Goal: Task Accomplishment & Management: Complete application form

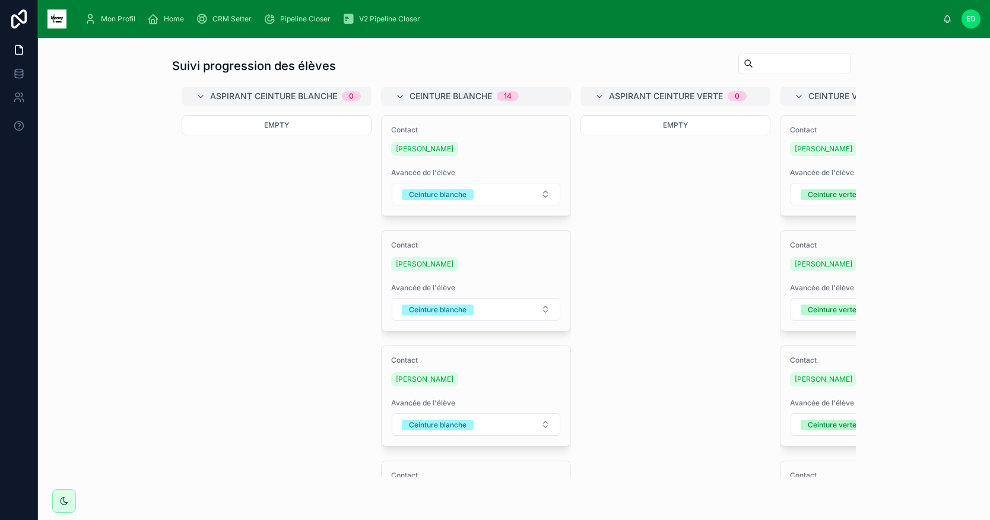
click at [162, 19] on div "Home" at bounding box center [168, 18] width 42 height 19
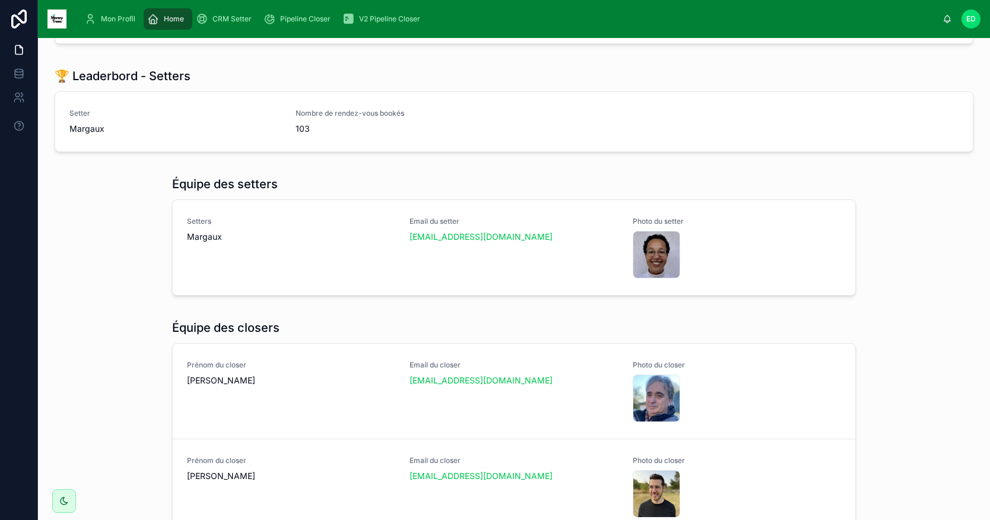
scroll to position [616, 0]
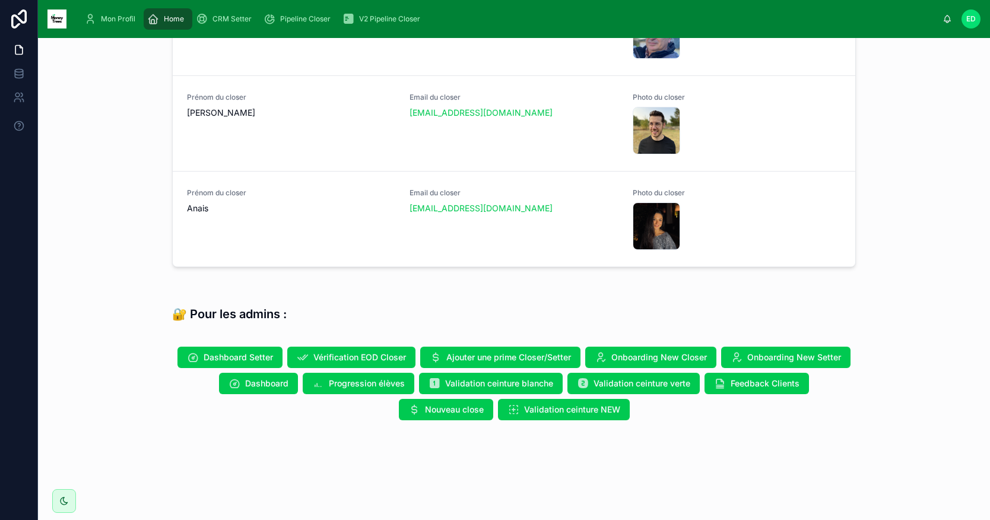
click at [463, 382] on span "Validation ceinture blanche" at bounding box center [499, 383] width 108 height 12
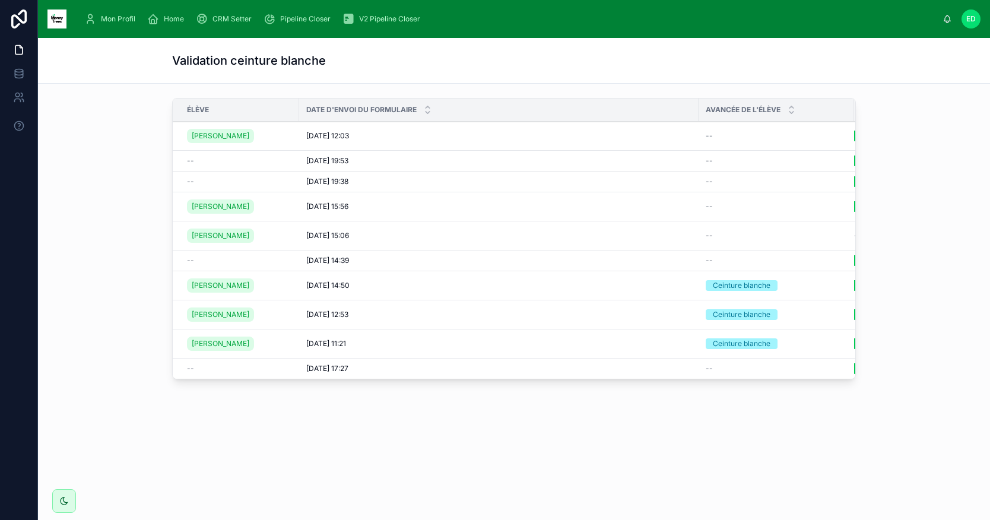
scroll to position [0, 88]
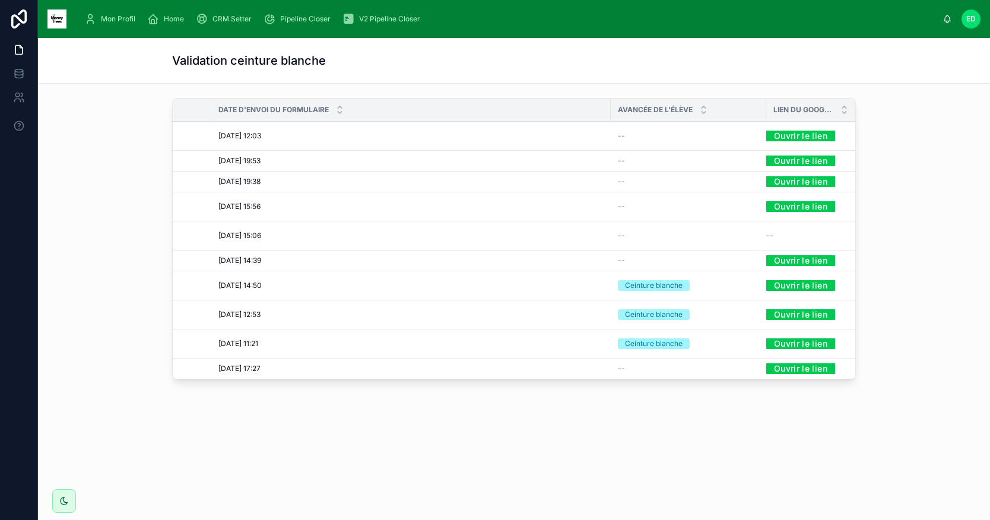
click at [788, 157] on link "Ouvrir le lien" at bounding box center [800, 160] width 69 height 18
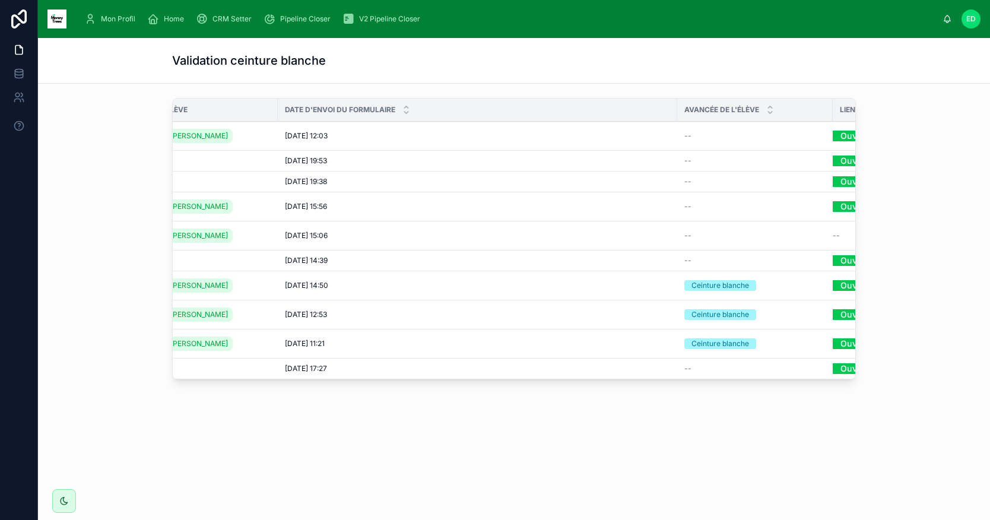
scroll to position [0, 46]
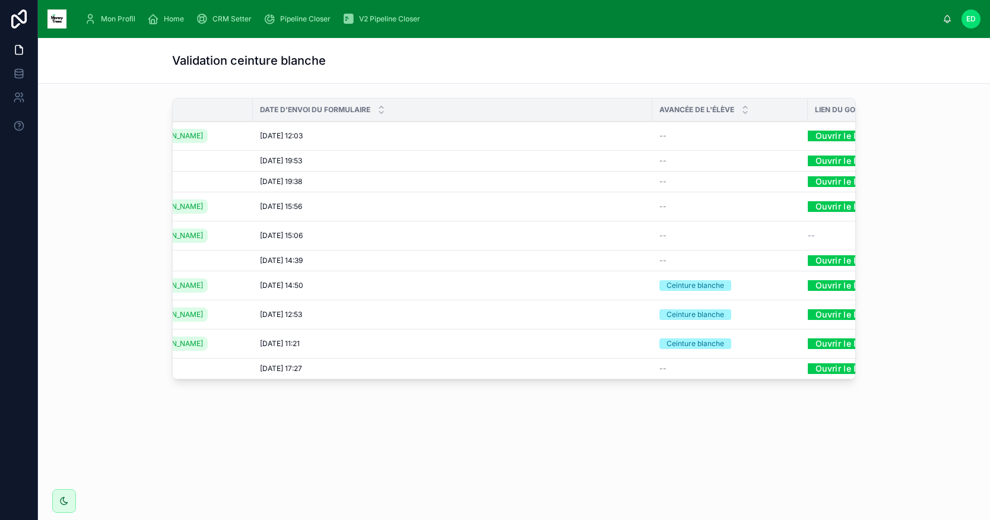
click at [832, 164] on link "Ouvrir le lien" at bounding box center [841, 160] width 69 height 18
click at [823, 181] on link "Ouvrir le lien" at bounding box center [841, 181] width 69 height 18
click at [822, 205] on link "Ouvrir le lien" at bounding box center [841, 206] width 69 height 18
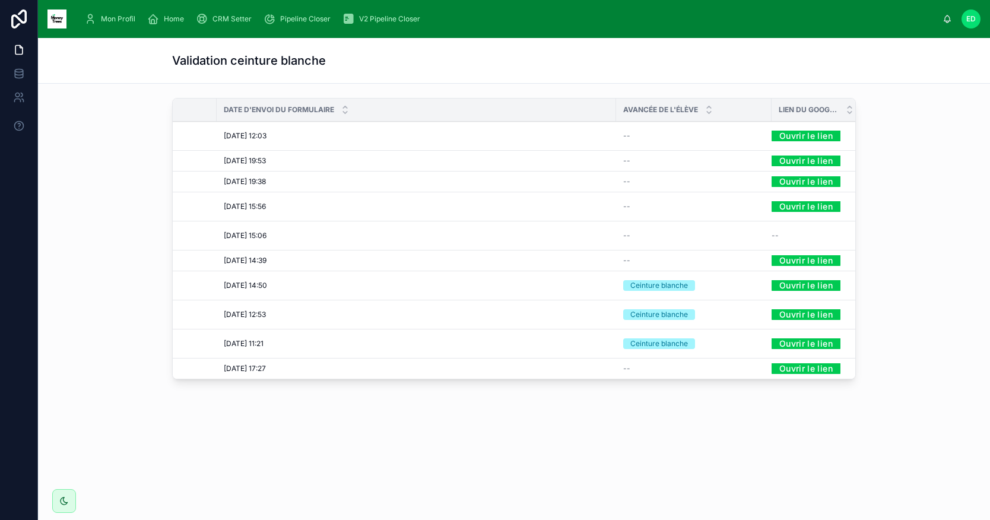
scroll to position [0, 88]
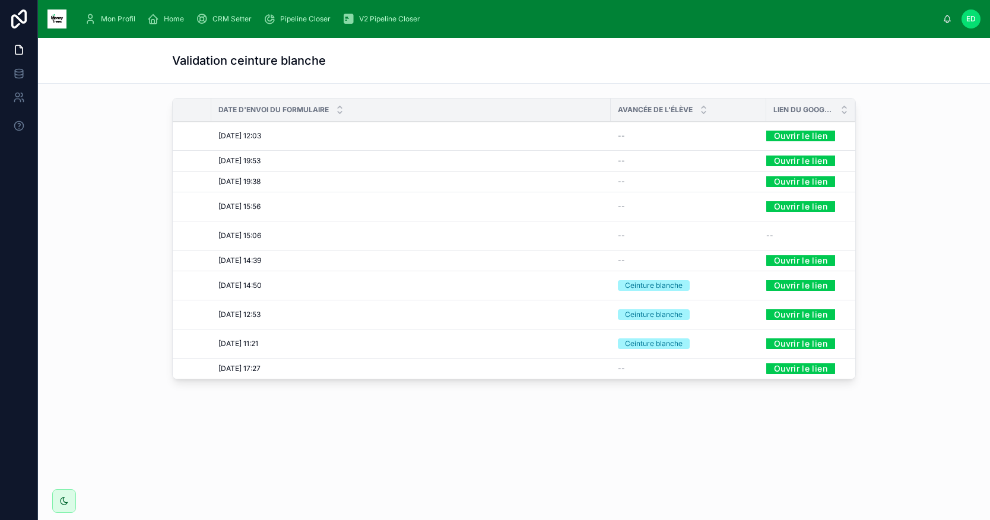
click at [789, 260] on link "Ouvrir le lien" at bounding box center [800, 260] width 69 height 18
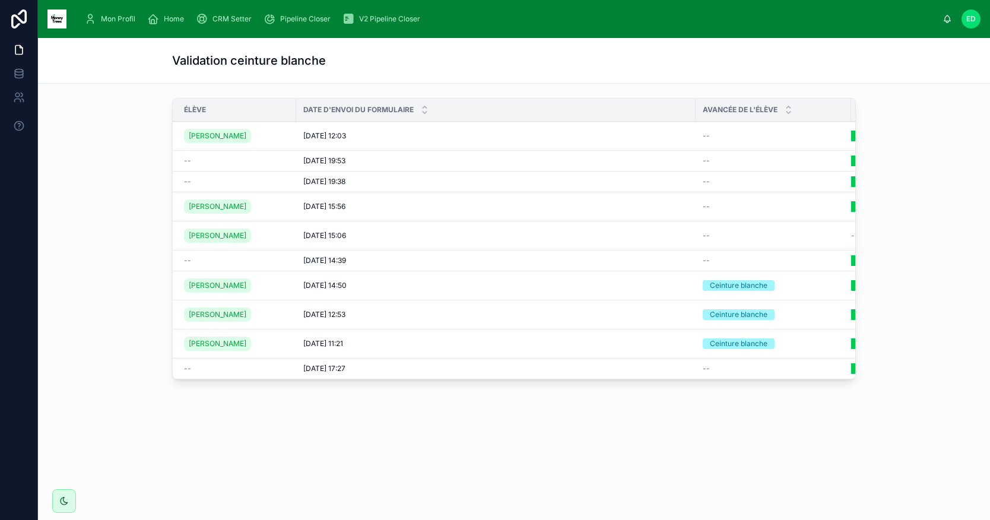
scroll to position [0, 31]
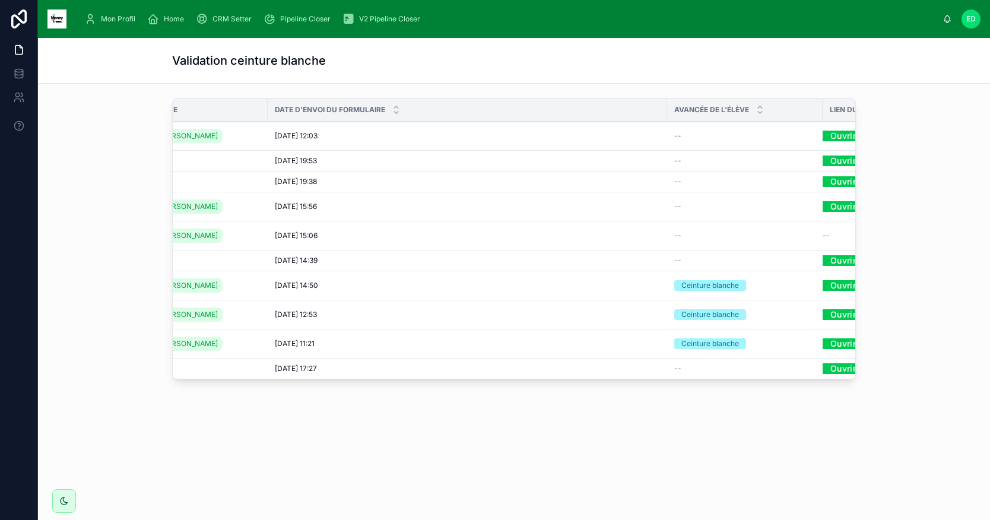
click at [824, 135] on link "Ouvrir le lien" at bounding box center [856, 135] width 69 height 18
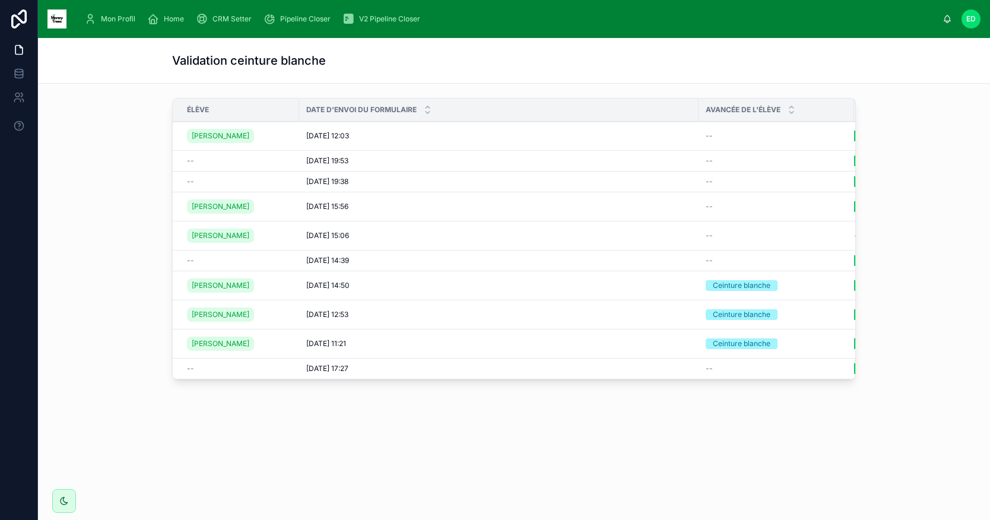
scroll to position [0, 3]
click at [173, 21] on span "Home" at bounding box center [174, 18] width 20 height 9
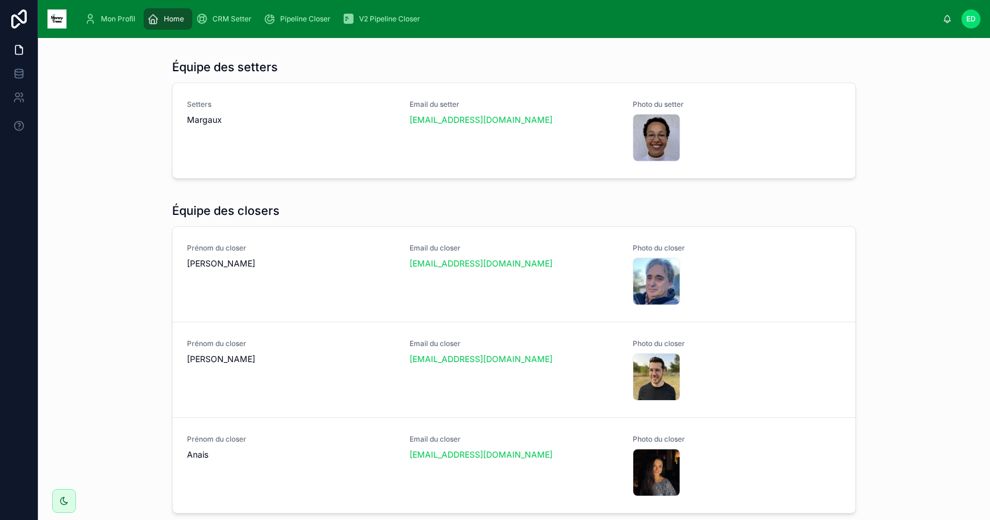
scroll to position [616, 0]
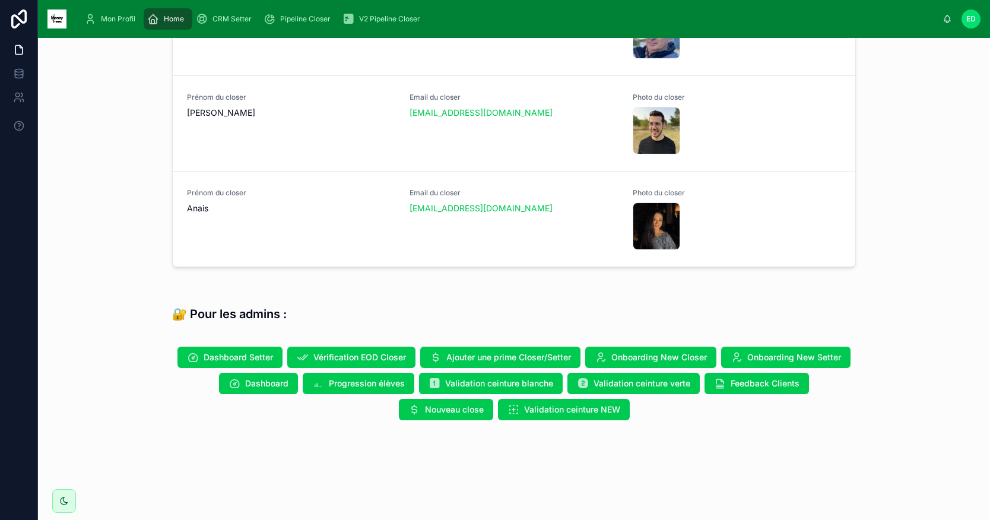
click at [342, 380] on span "Progression élèves" at bounding box center [367, 383] width 76 height 12
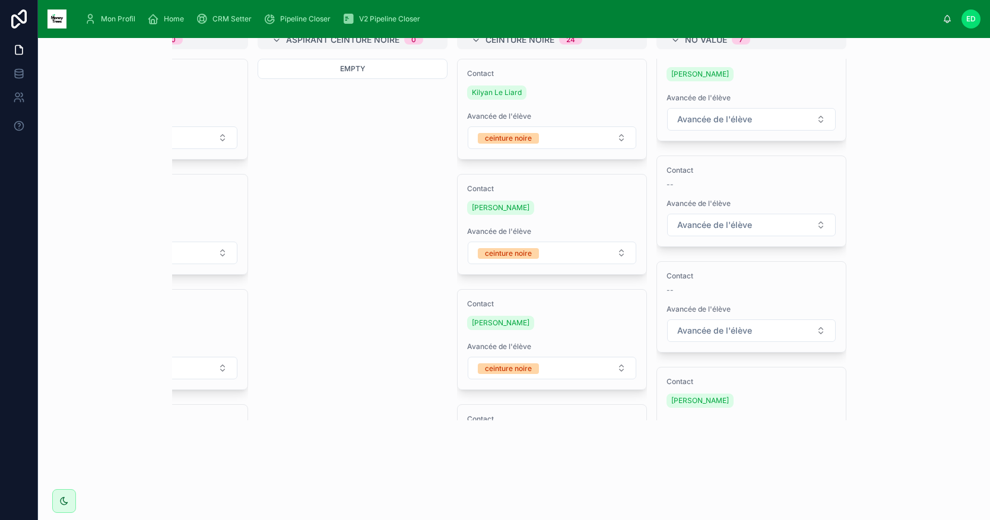
scroll to position [24, 0]
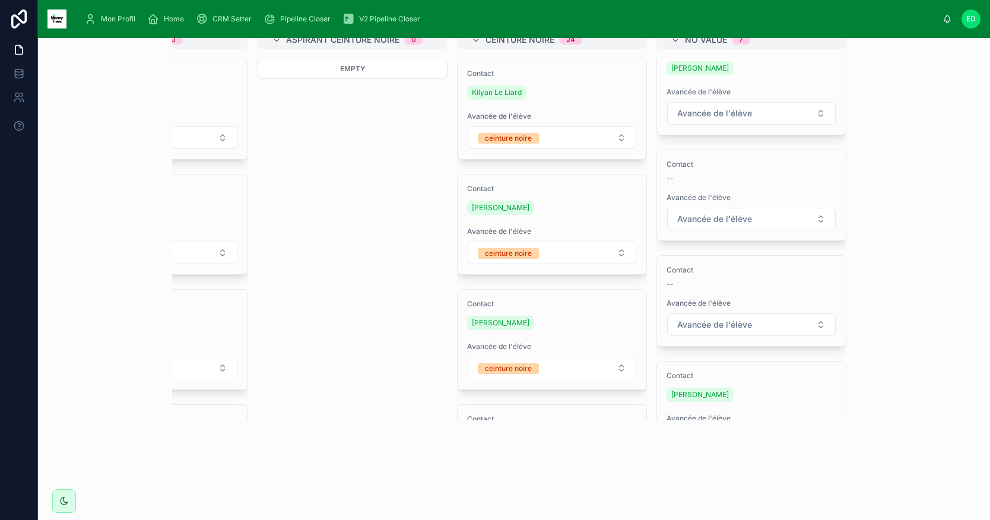
click at [815, 215] on button "Avancée de l'élève" at bounding box center [751, 219] width 168 height 23
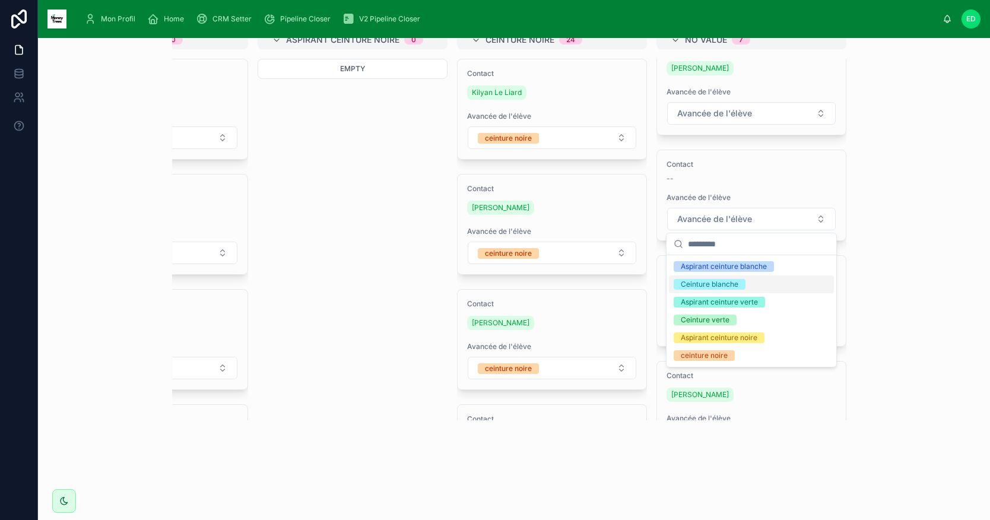
click at [718, 287] on div "Ceinture blanche" at bounding box center [709, 284] width 58 height 11
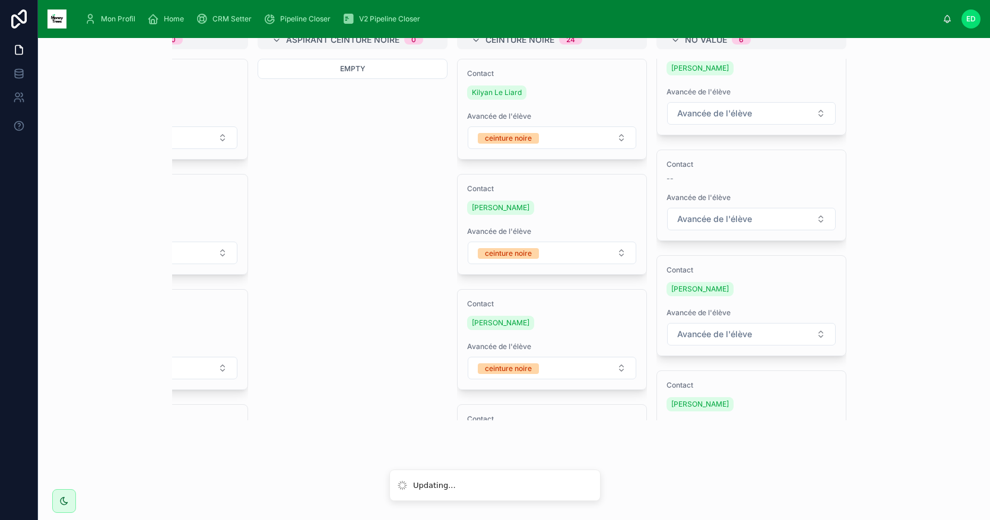
click at [797, 331] on button "Avancée de l'élève" at bounding box center [751, 334] width 168 height 23
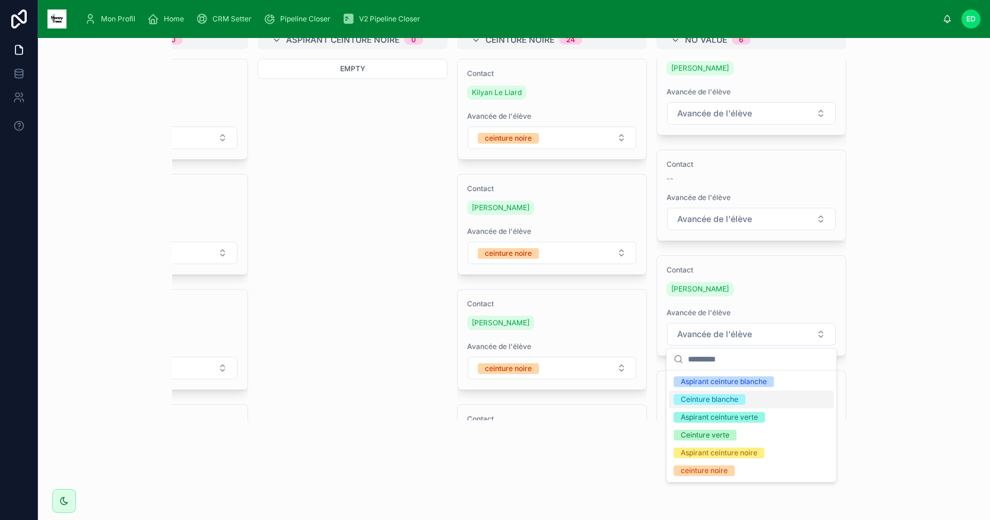
click at [710, 403] on div "Ceinture blanche" at bounding box center [709, 399] width 58 height 11
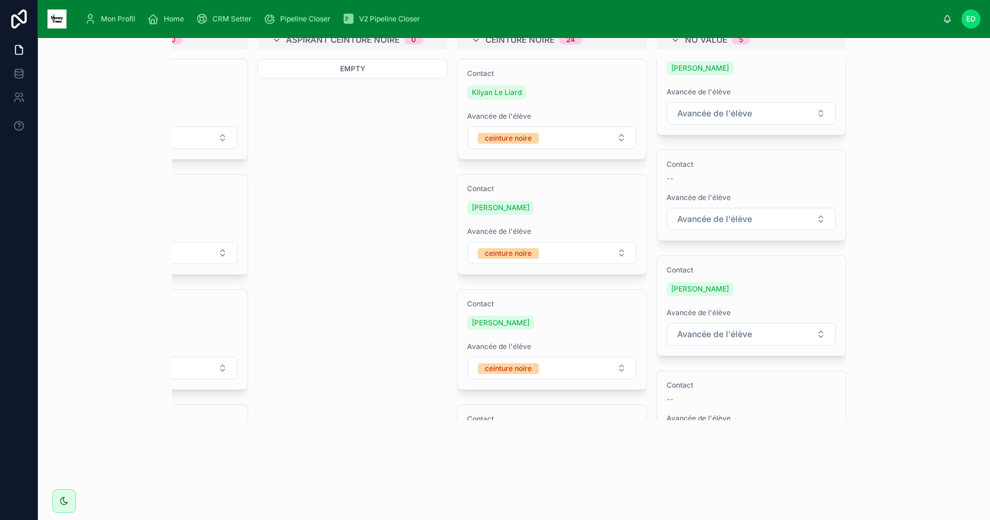
click at [748, 218] on span "Avancée de l'élève" at bounding box center [714, 219] width 75 height 12
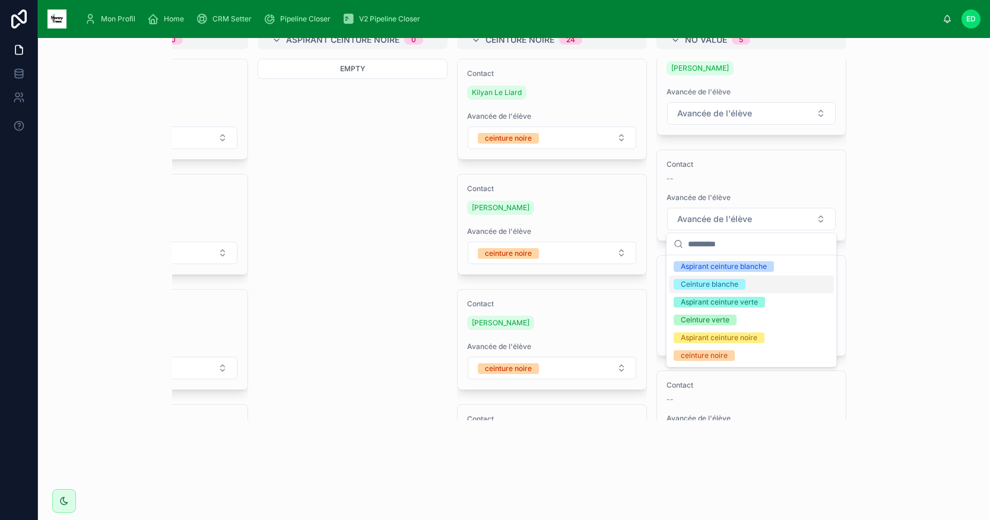
click at [707, 282] on div "Ceinture blanche" at bounding box center [709, 284] width 58 height 11
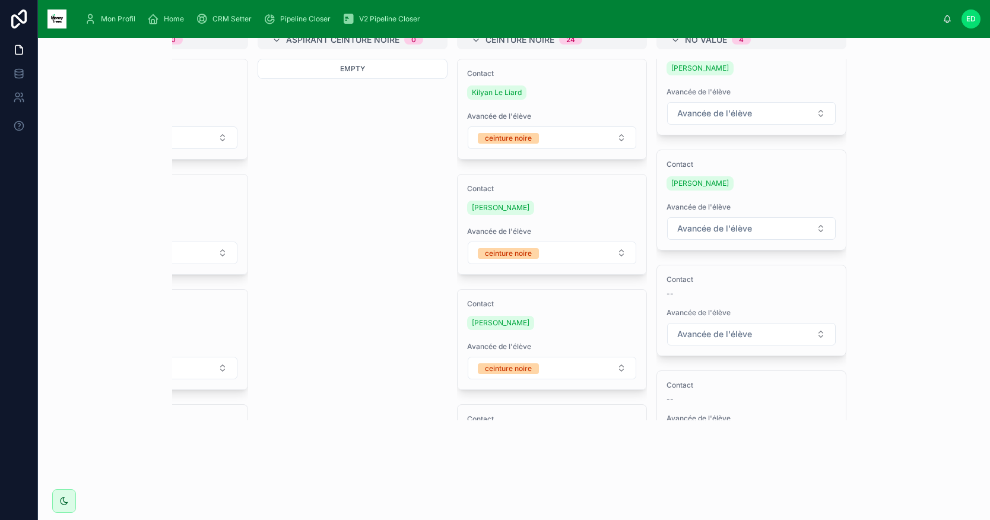
click at [750, 334] on span "Avancée de l'élève" at bounding box center [714, 334] width 75 height 12
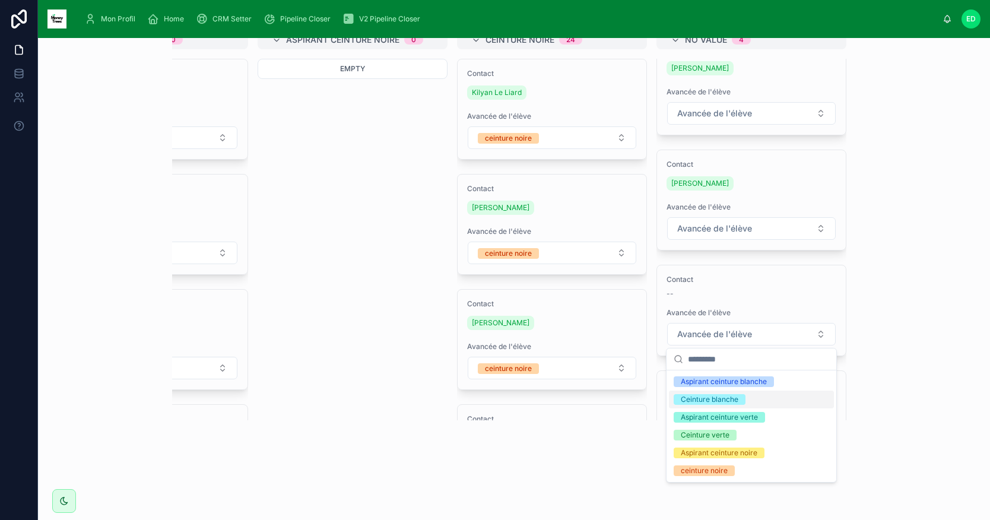
drag, startPoint x: 690, startPoint y: 400, endPoint x: 717, endPoint y: 387, distance: 30.5
click at [689, 400] on div "Ceinture blanche" at bounding box center [709, 399] width 58 height 11
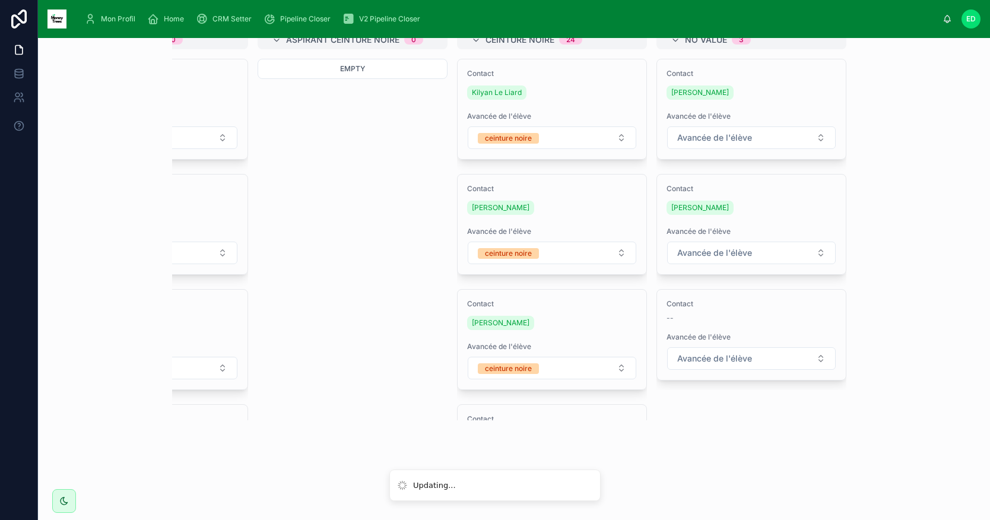
scroll to position [0, 0]
click at [761, 362] on button "Avancée de l'élève" at bounding box center [751, 358] width 168 height 23
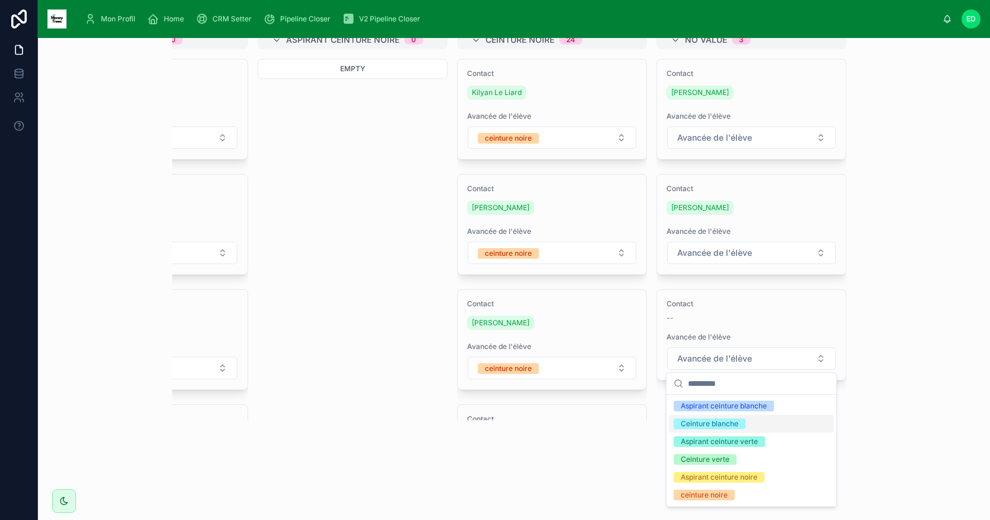
click at [707, 427] on div "Ceinture blanche" at bounding box center [709, 423] width 58 height 11
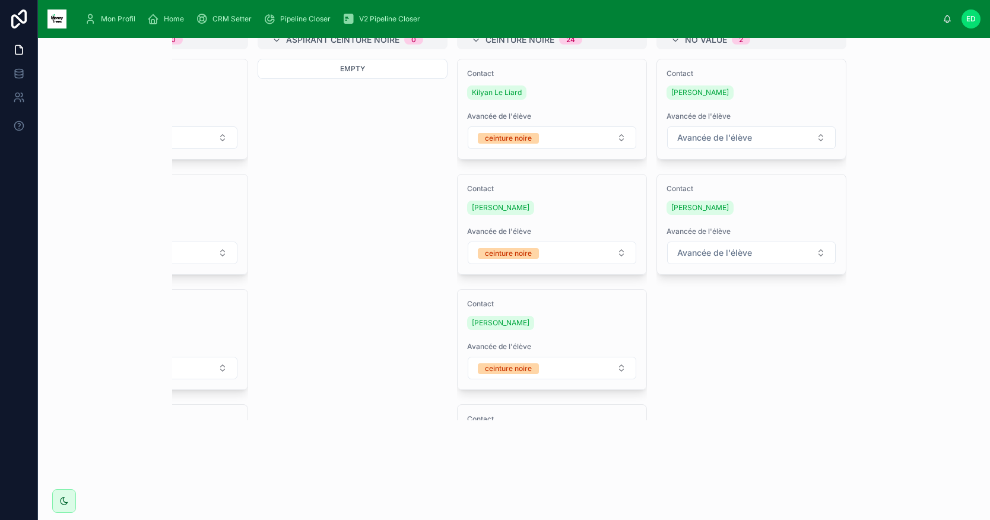
click at [166, 11] on div "Home" at bounding box center [168, 18] width 42 height 19
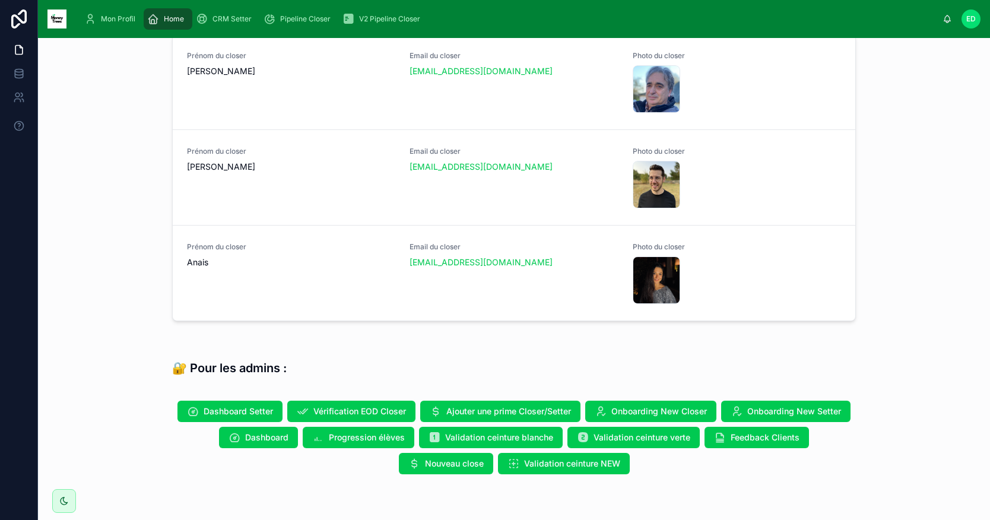
scroll to position [616, 0]
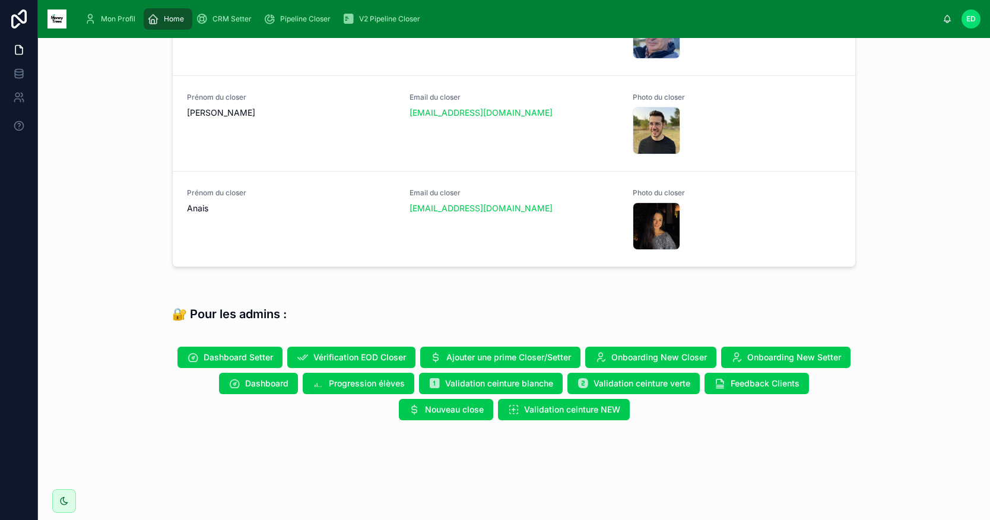
click at [573, 411] on span "Validation ceinture NEW" at bounding box center [572, 409] width 96 height 12
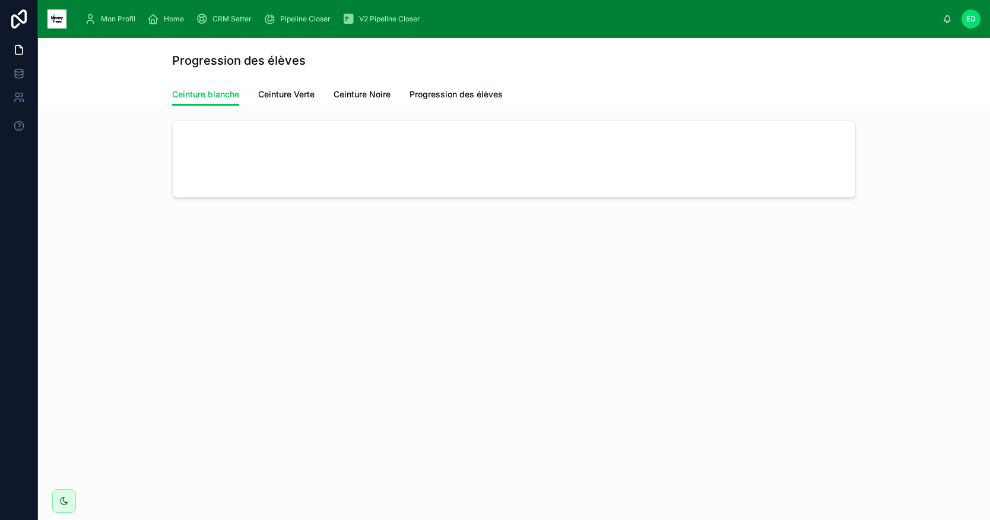
click at [295, 101] on link "Ceinture Verte" at bounding box center [286, 96] width 56 height 24
drag, startPoint x: 333, startPoint y: 84, endPoint x: 339, endPoint y: 87, distance: 6.4
click at [333, 84] on div "Ceinture [PERSON_NAME] Ceinture Verte Ceinture Noire Progression des élèves" at bounding box center [513, 94] width 683 height 23
click at [346, 92] on span "Ceinture Noire" at bounding box center [361, 94] width 57 height 12
click at [171, 21] on span "Home" at bounding box center [174, 18] width 20 height 9
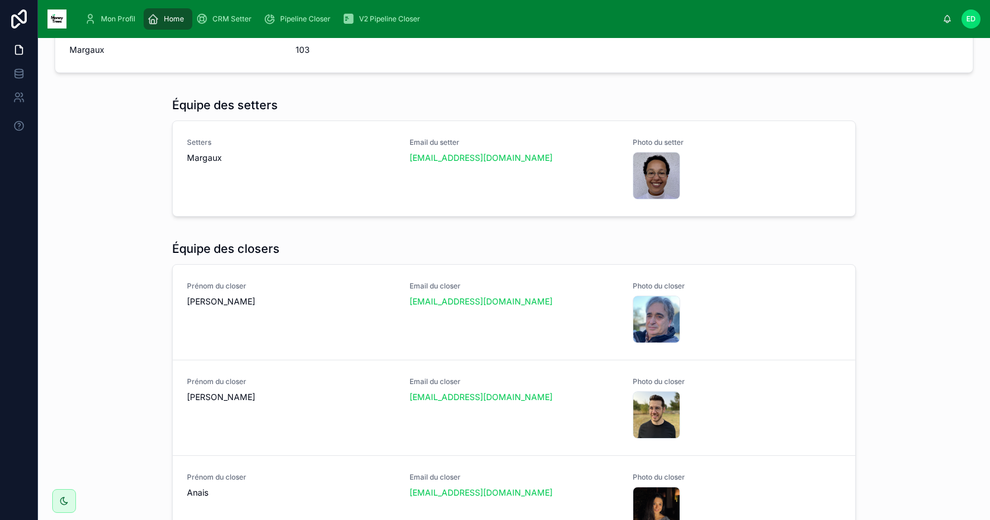
scroll to position [616, 0]
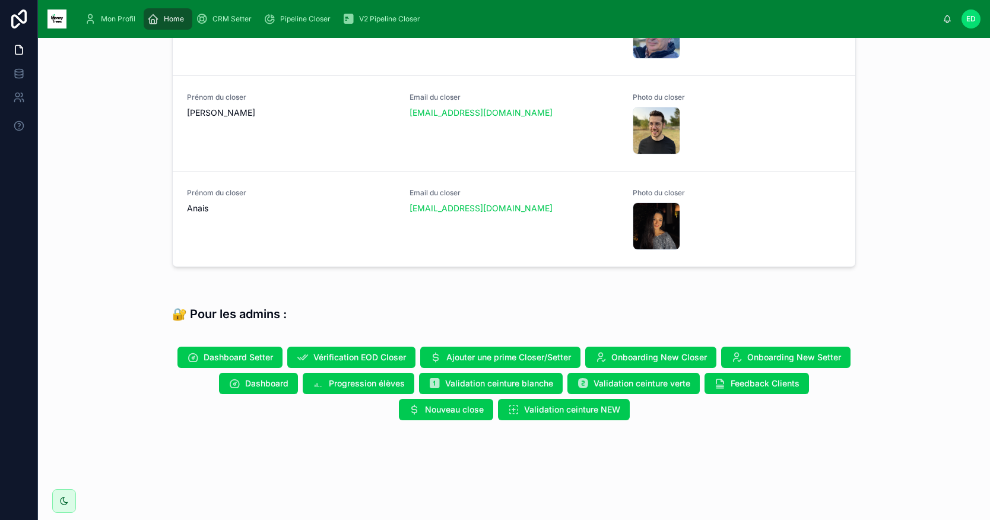
click at [507, 379] on span "Validation ceinture blanche" at bounding box center [499, 383] width 108 height 12
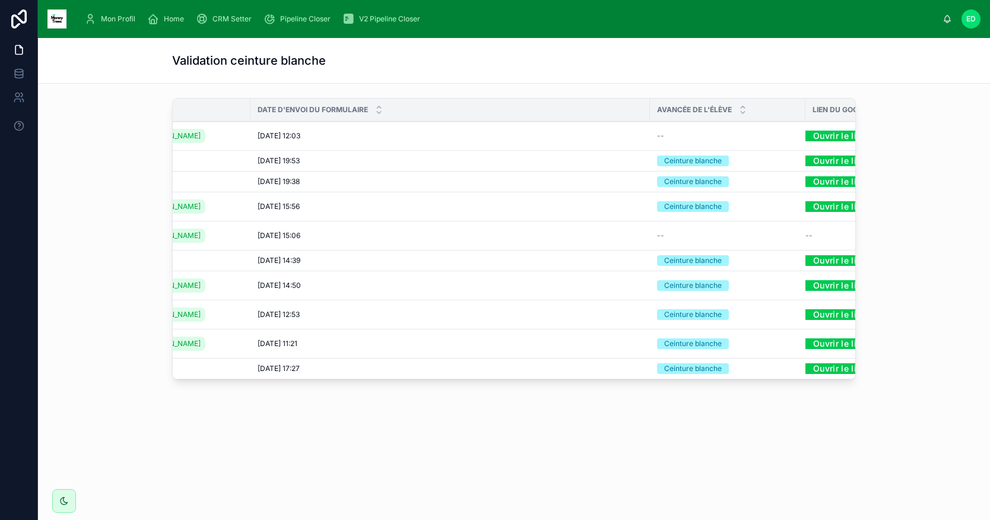
scroll to position [0, 88]
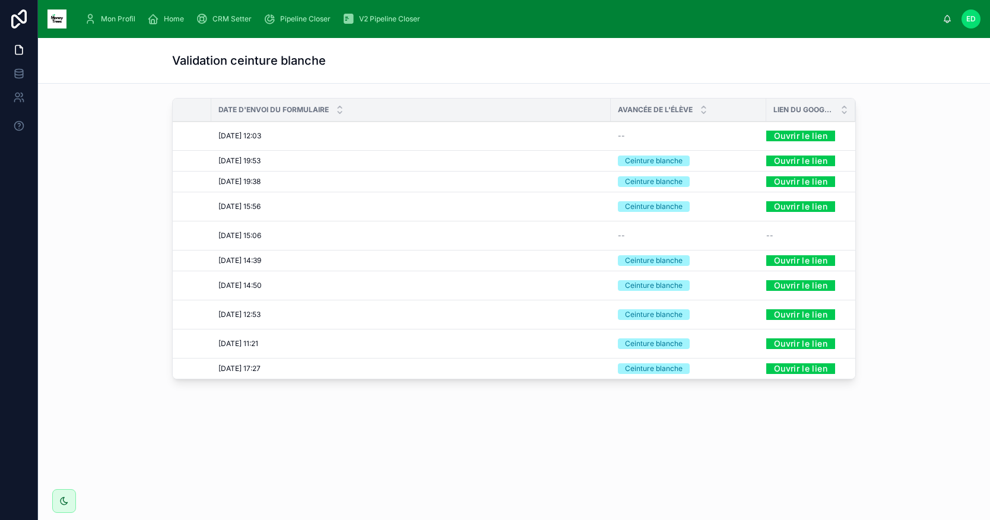
click at [183, 16] on span "Home" at bounding box center [174, 18] width 20 height 9
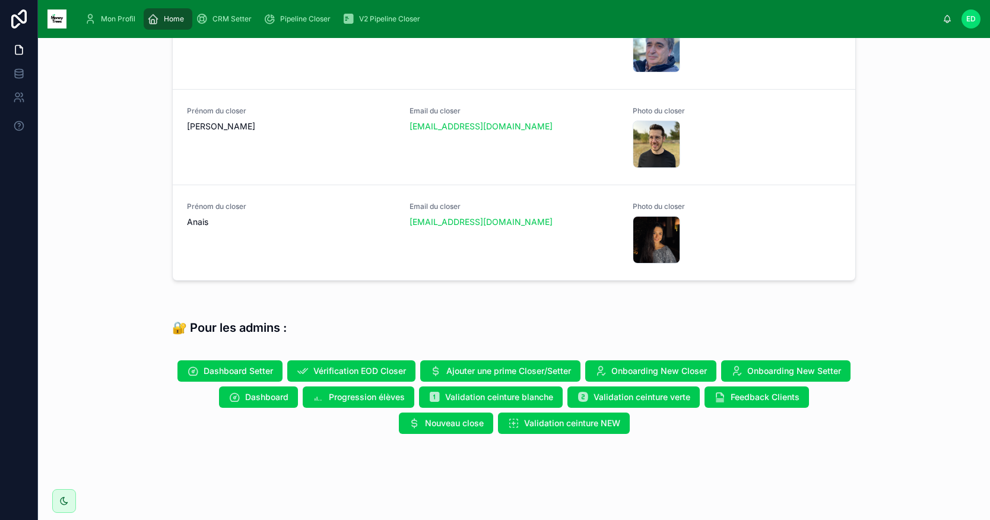
scroll to position [616, 0]
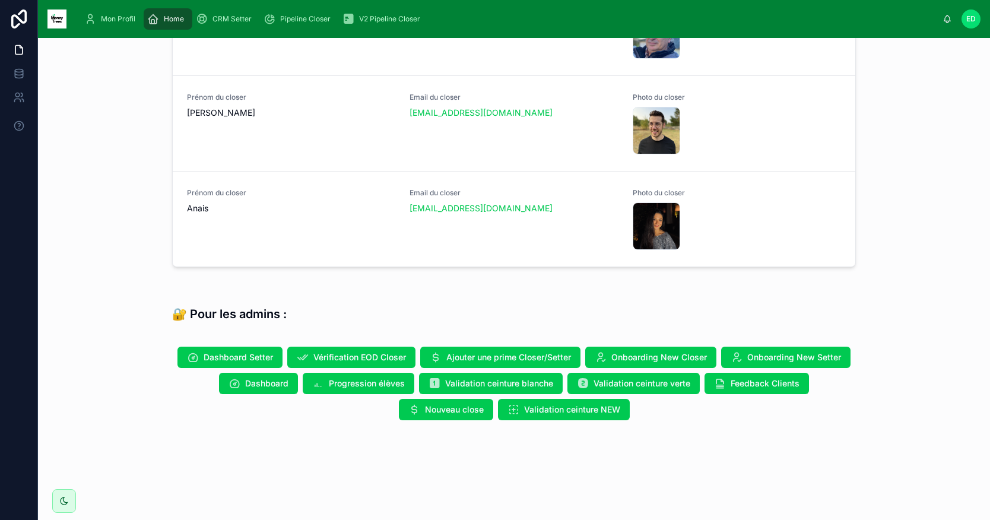
click at [663, 383] on span "Validation ceinture verte" at bounding box center [641, 383] width 97 height 12
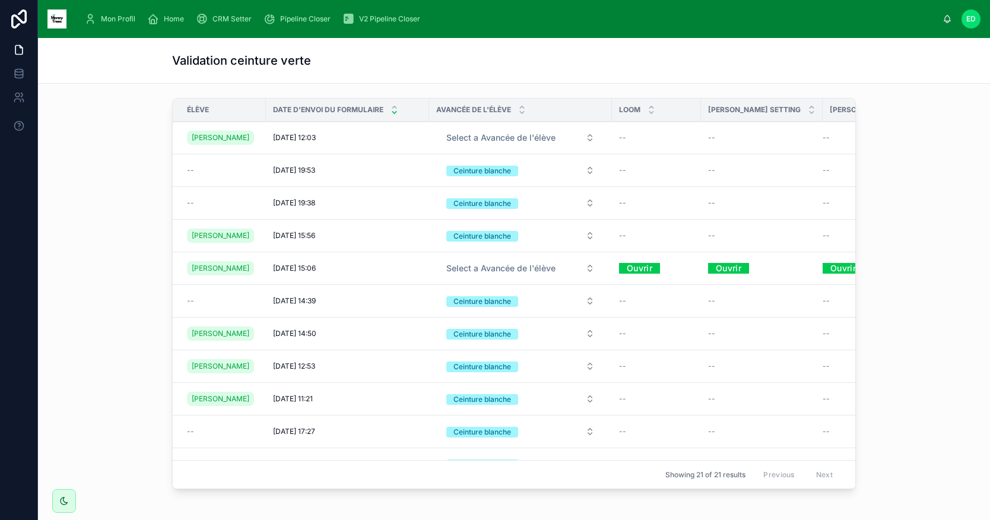
click at [174, 21] on span "Home" at bounding box center [174, 18] width 20 height 9
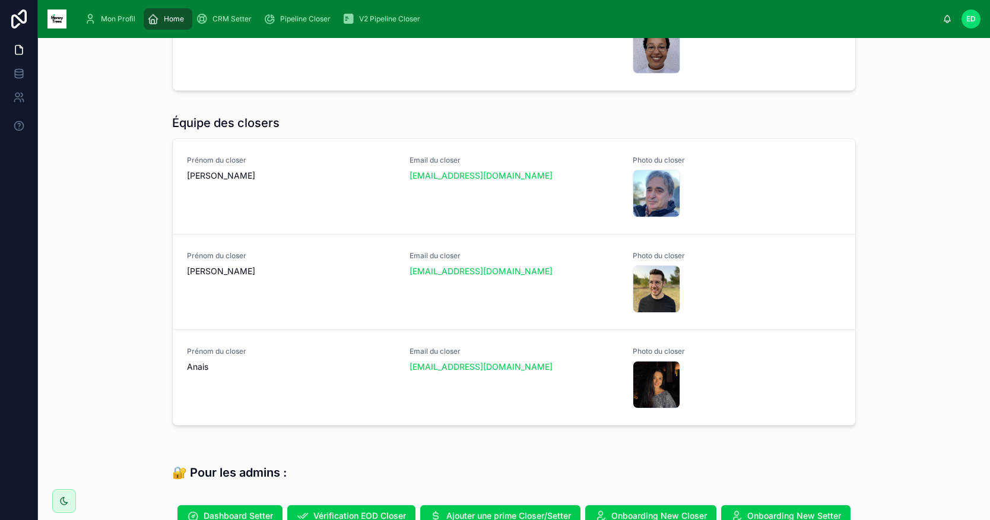
scroll to position [616, 0]
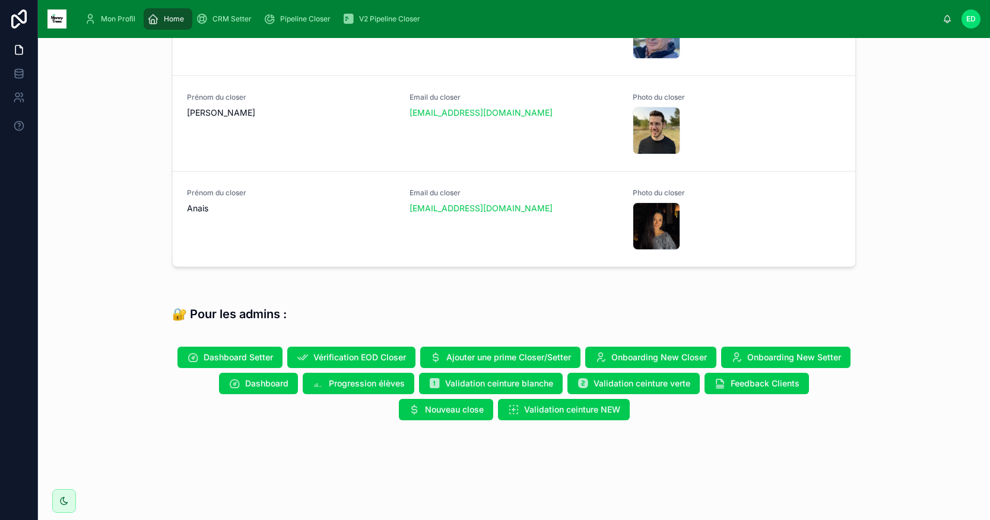
click at [483, 385] on span "Validation ceinture blanche" at bounding box center [499, 383] width 108 height 12
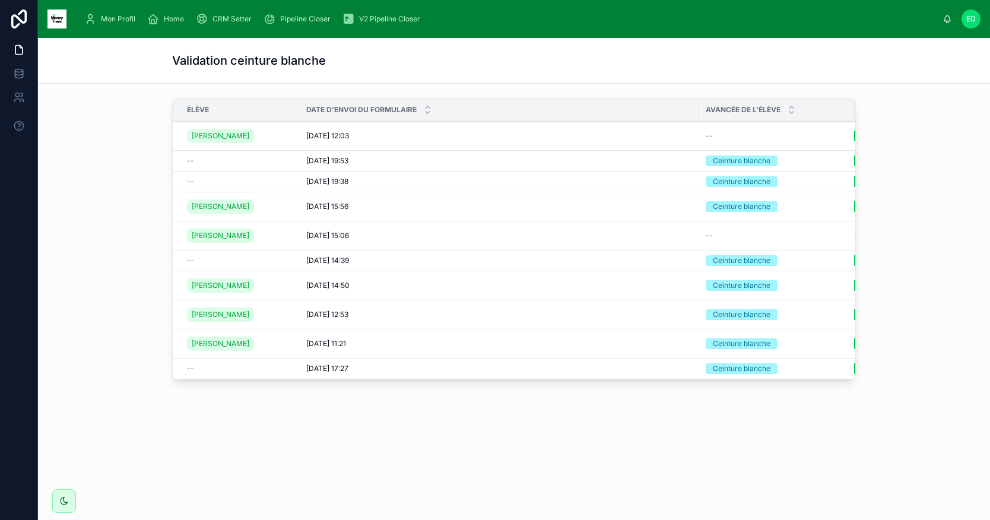
scroll to position [0, 88]
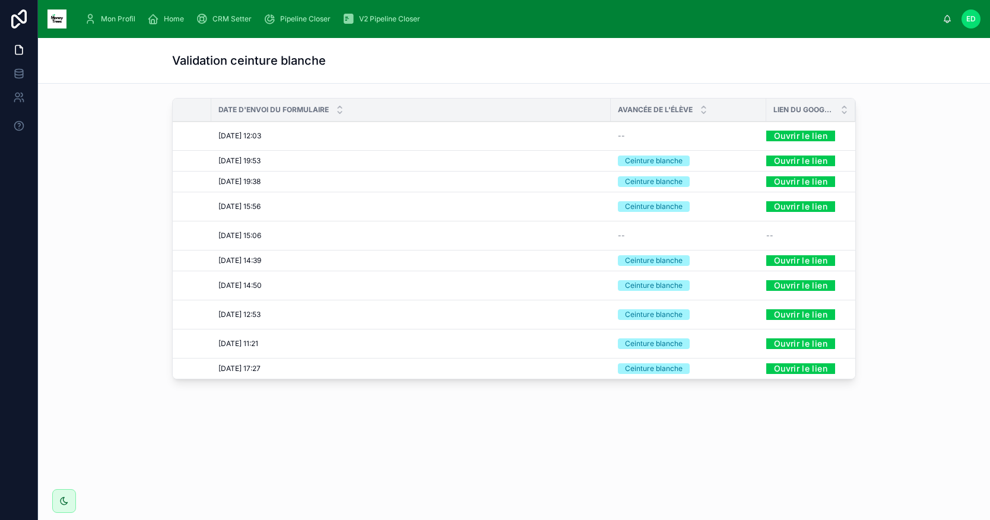
click at [802, 135] on link "Ouvrir le lien" at bounding box center [800, 135] width 69 height 18
click at [161, 24] on div "Home" at bounding box center [168, 18] width 42 height 19
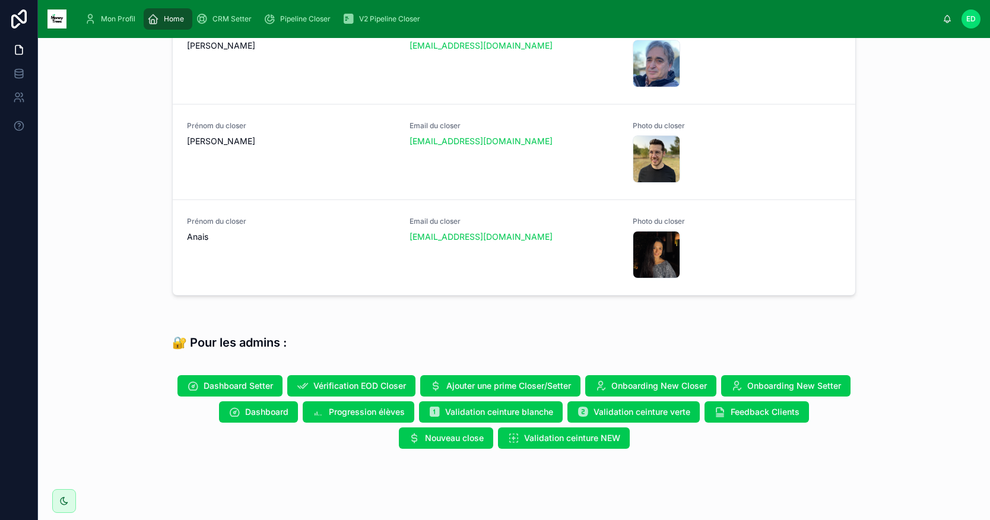
scroll to position [616, 0]
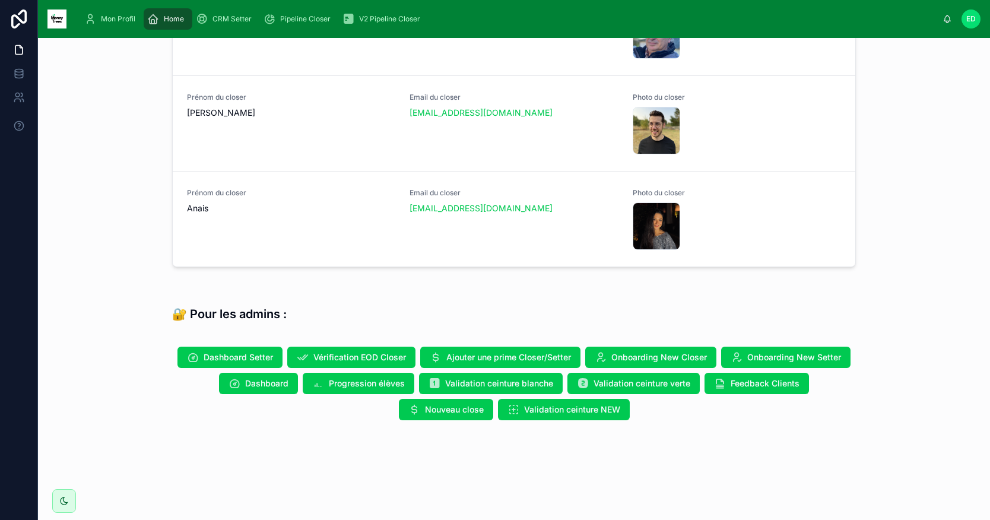
click at [668, 386] on span "Validation ceinture verte" at bounding box center [641, 383] width 97 height 12
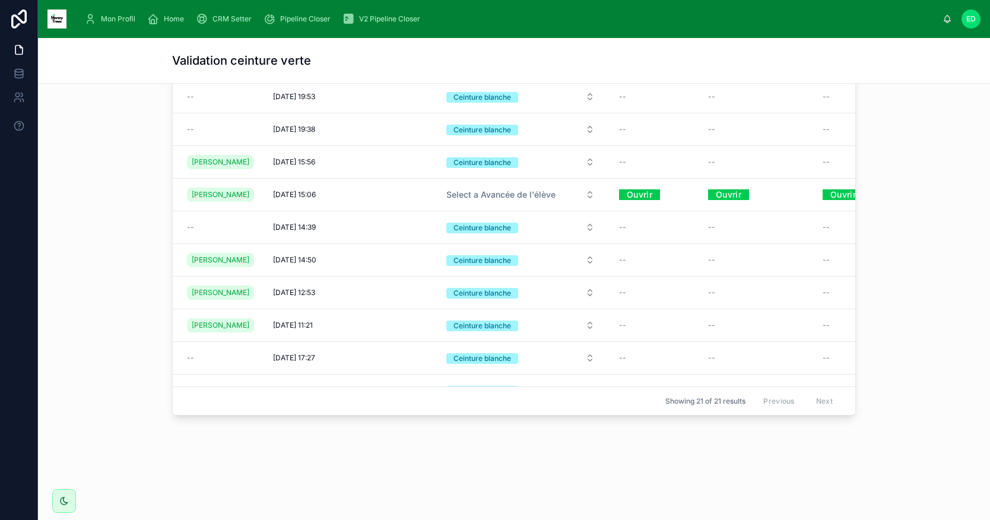
scroll to position [74, 0]
click at [641, 201] on link "Ouvrir" at bounding box center [639, 194] width 41 height 18
click at [722, 203] on link "Ouvrir" at bounding box center [728, 194] width 41 height 18
click at [822, 196] on link "Ouvrir" at bounding box center [842, 194] width 41 height 18
click at [582, 202] on button "Select a Avancée de l'élève" at bounding box center [520, 194] width 167 height 21
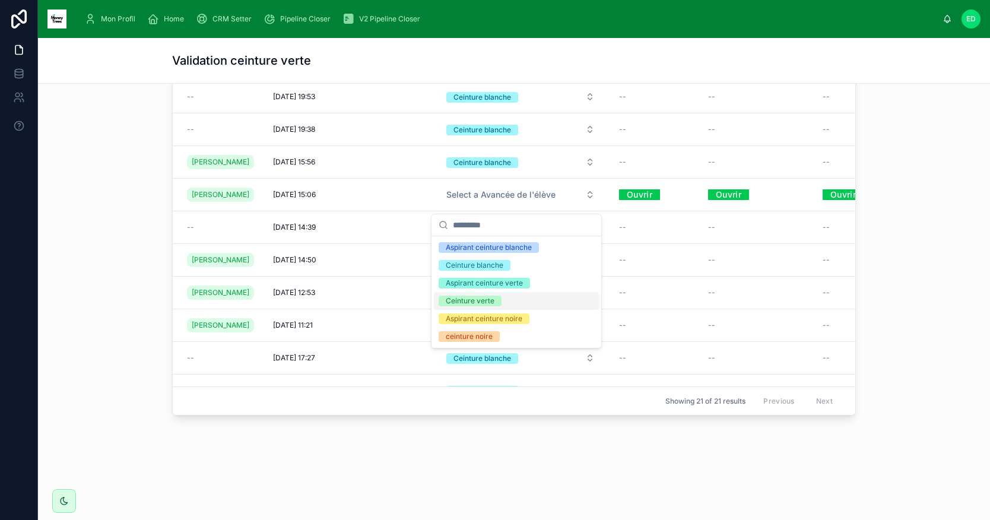
click at [479, 300] on div "Ceinture verte" at bounding box center [470, 300] width 49 height 11
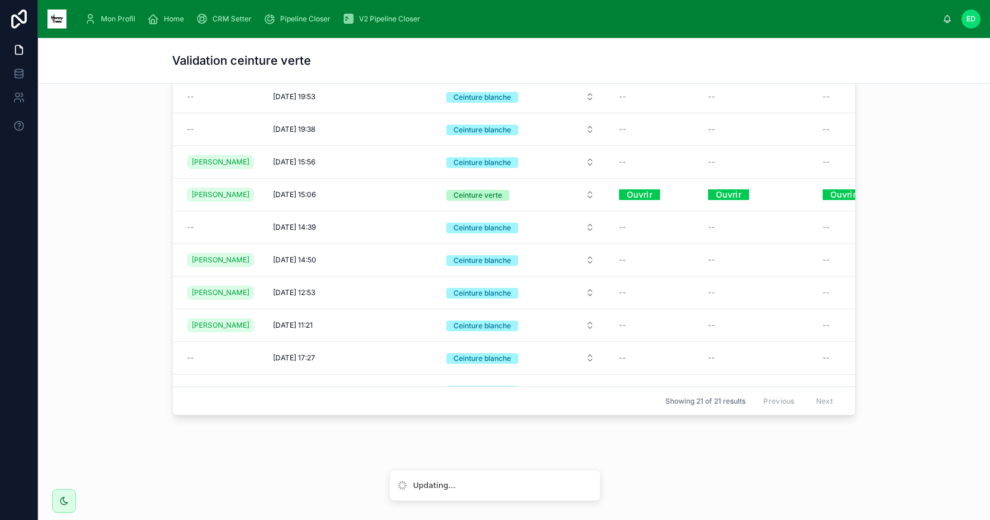
scroll to position [0, 0]
